Goal: Navigation & Orientation: Understand site structure

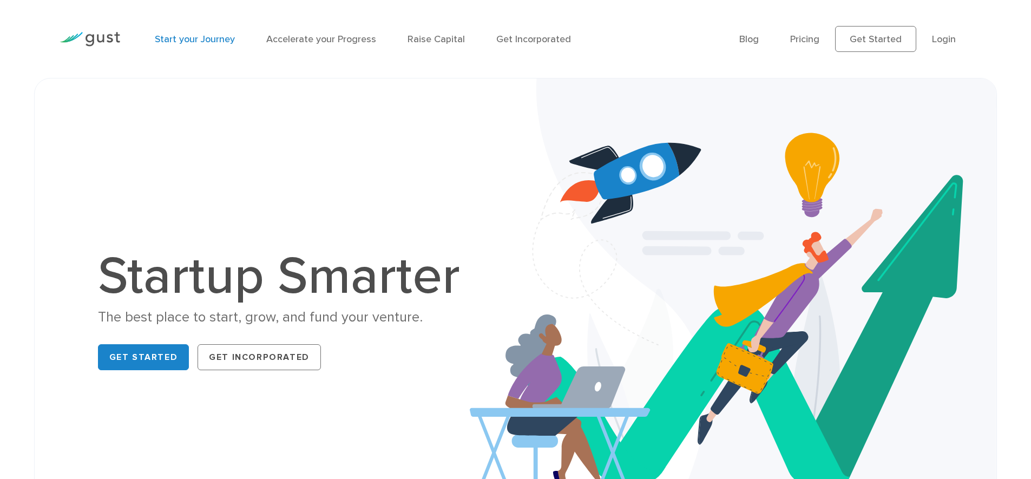
click at [208, 41] on link "Start your Journey" at bounding box center [195, 39] width 80 height 11
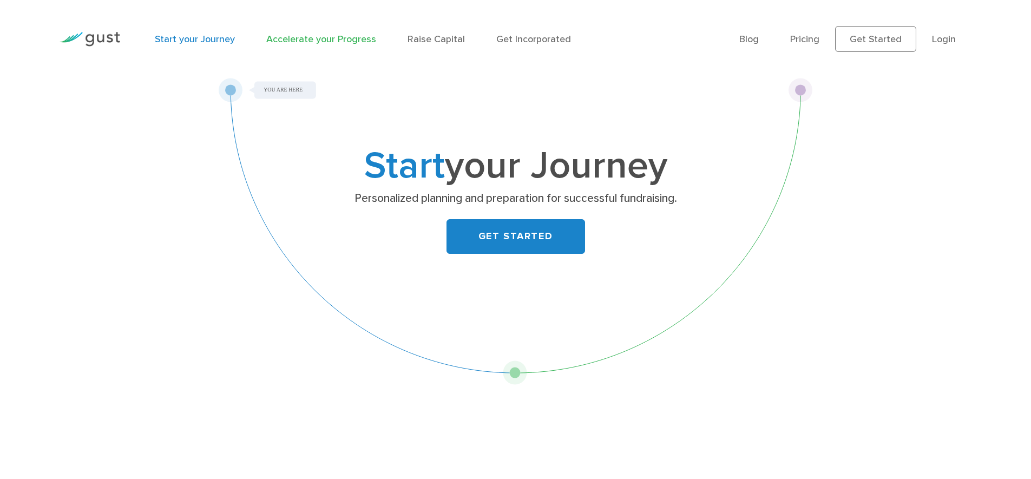
click at [327, 37] on link "Accelerate your Progress" at bounding box center [321, 39] width 110 height 11
